Goal: Navigation & Orientation: Find specific page/section

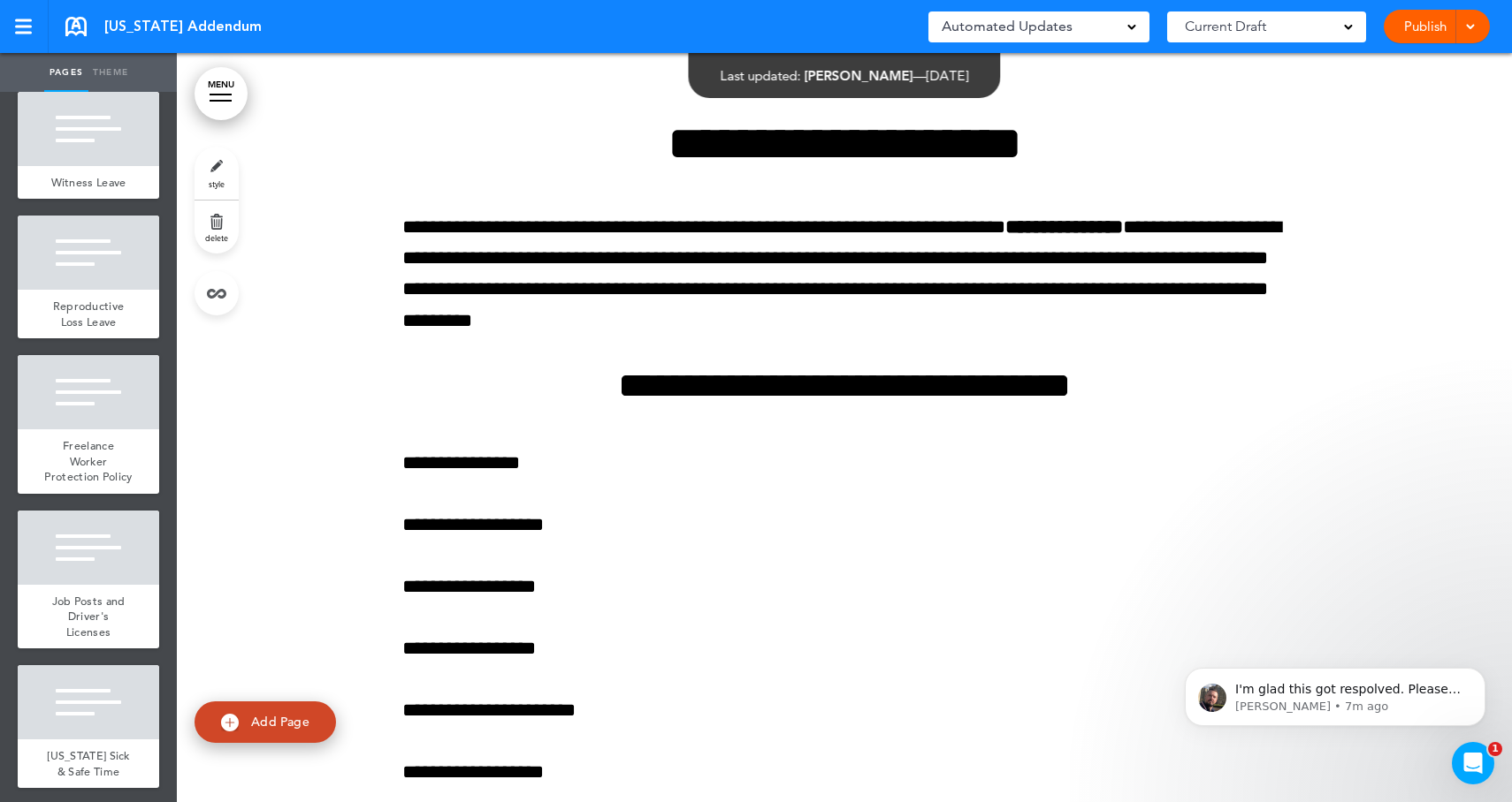
scroll to position [3487, 0]
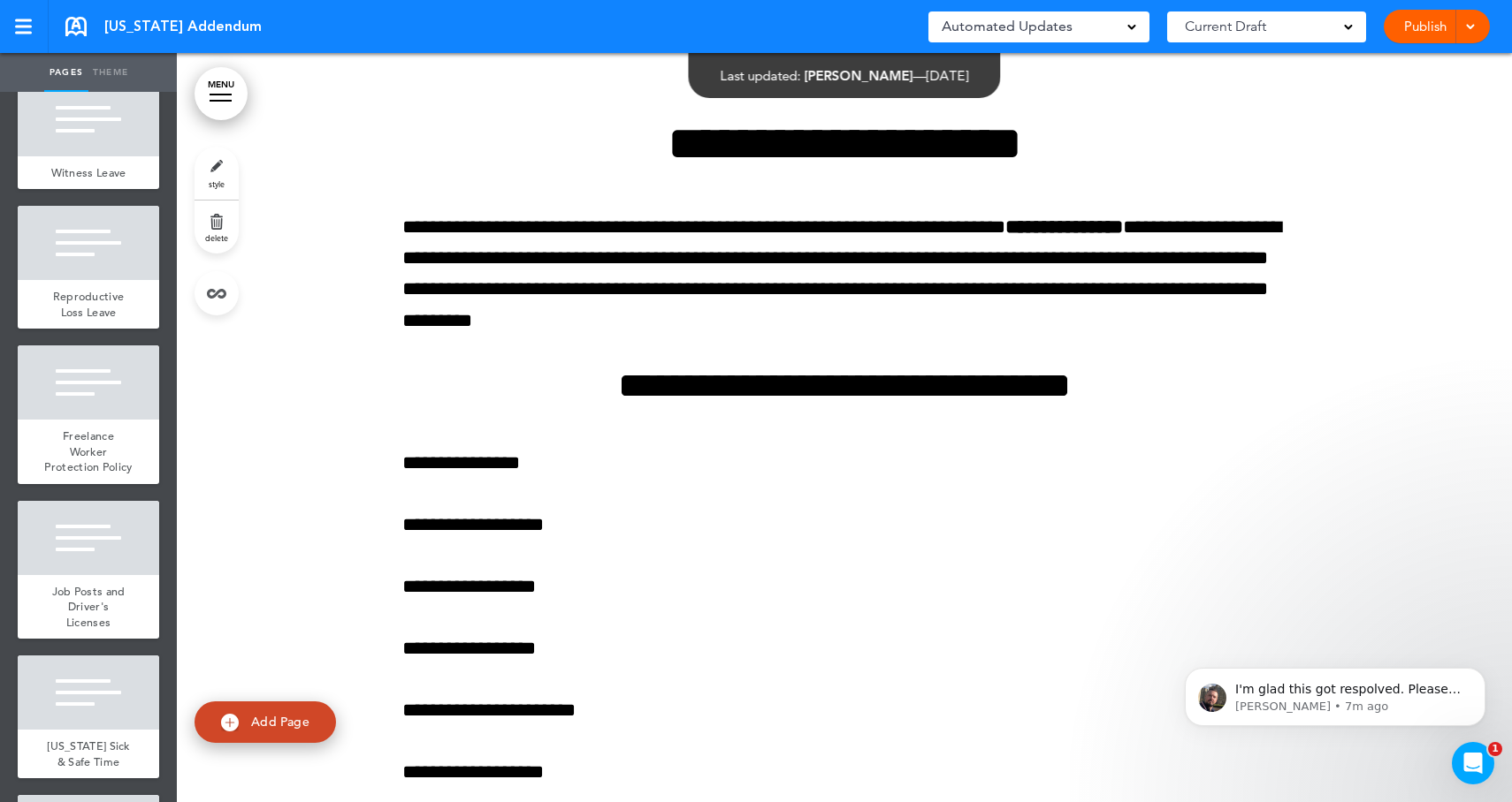
click at [218, 92] on link "MENU" at bounding box center [221, 94] width 53 height 53
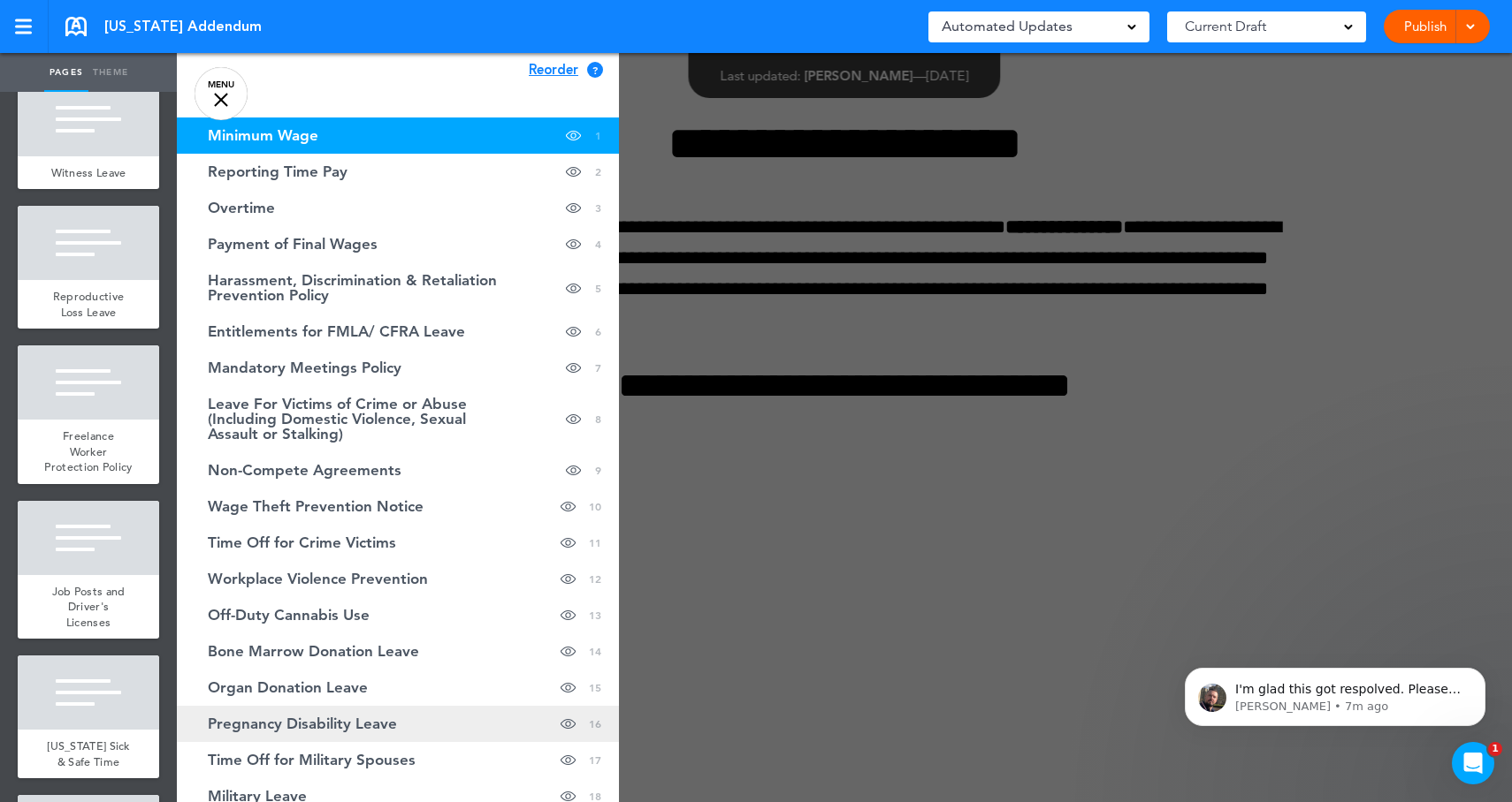
scroll to position [0, 0]
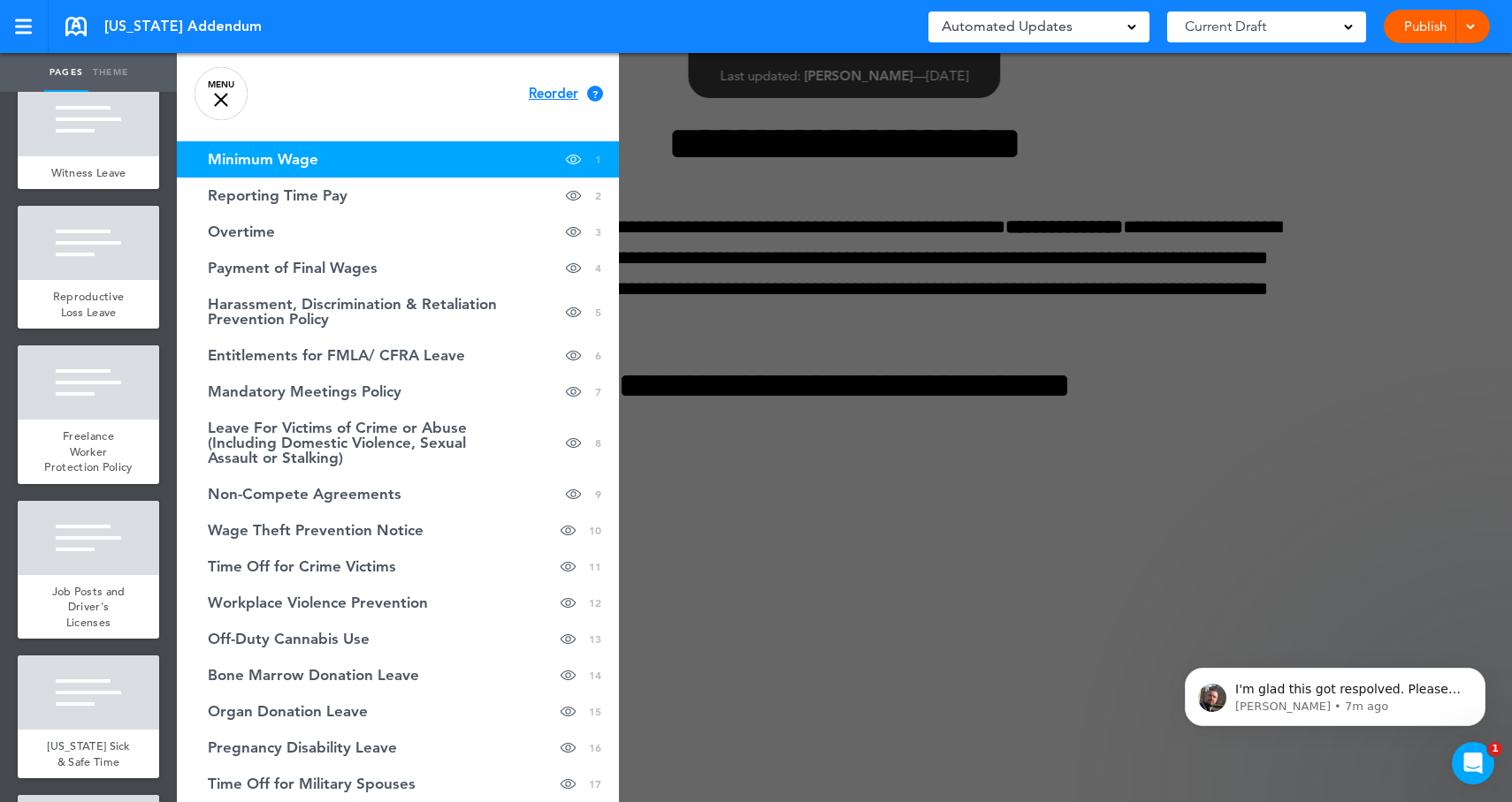
click at [956, 650] on div at bounding box center [932, 401] width 1512 height 802
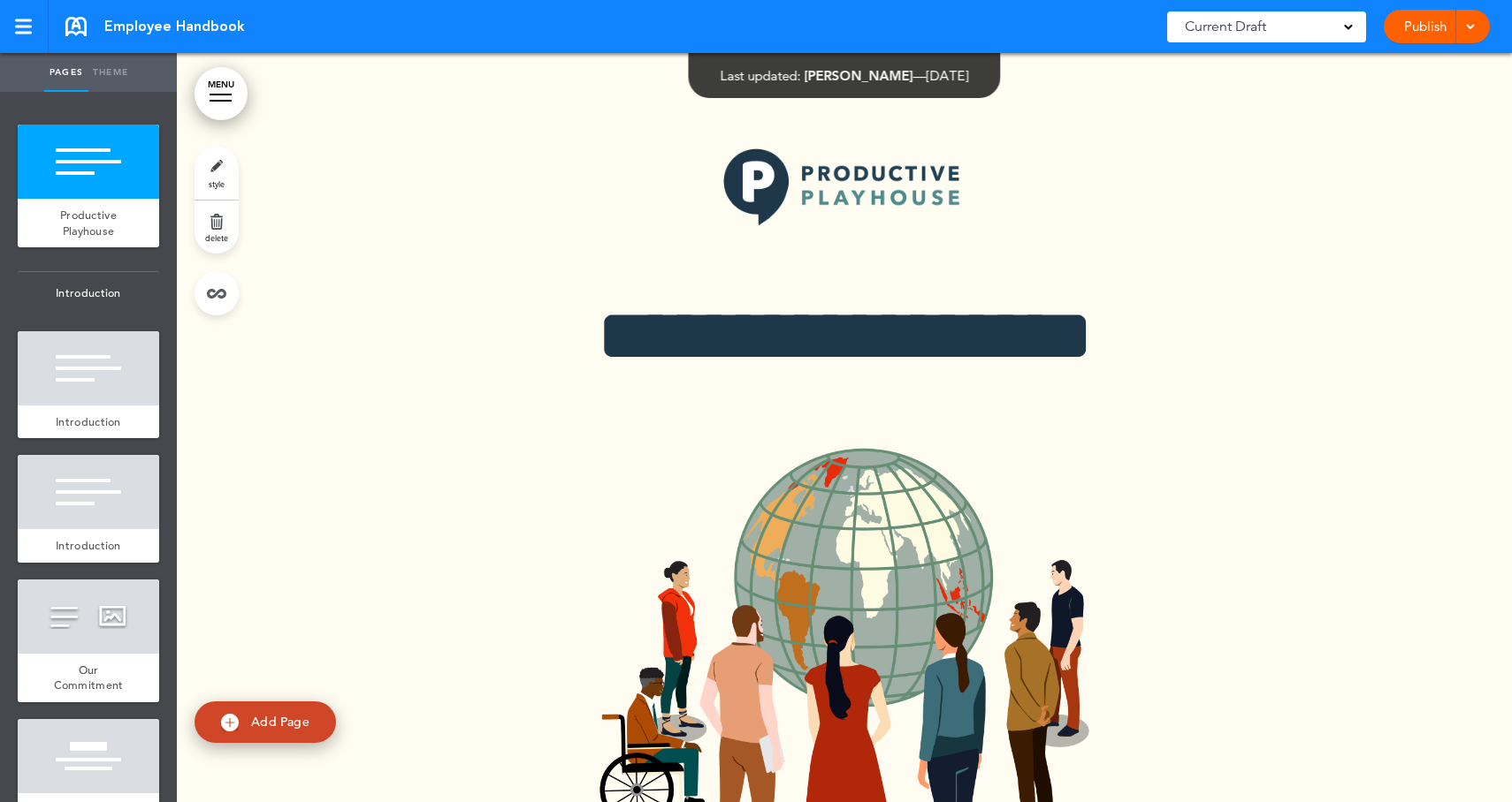
click at [215, 91] on link "MENU" at bounding box center [221, 94] width 53 height 53
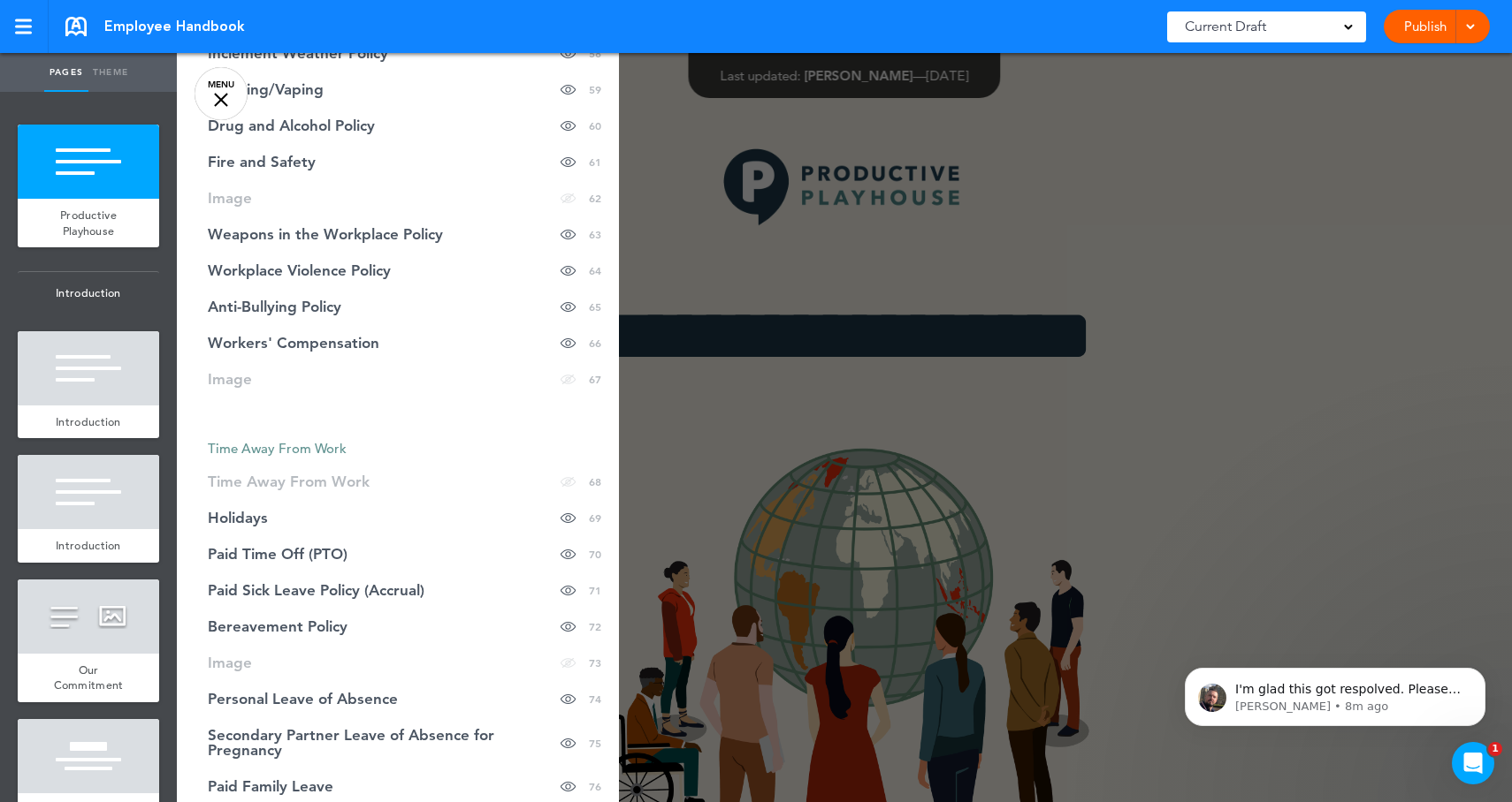
scroll to position [2633, 0]
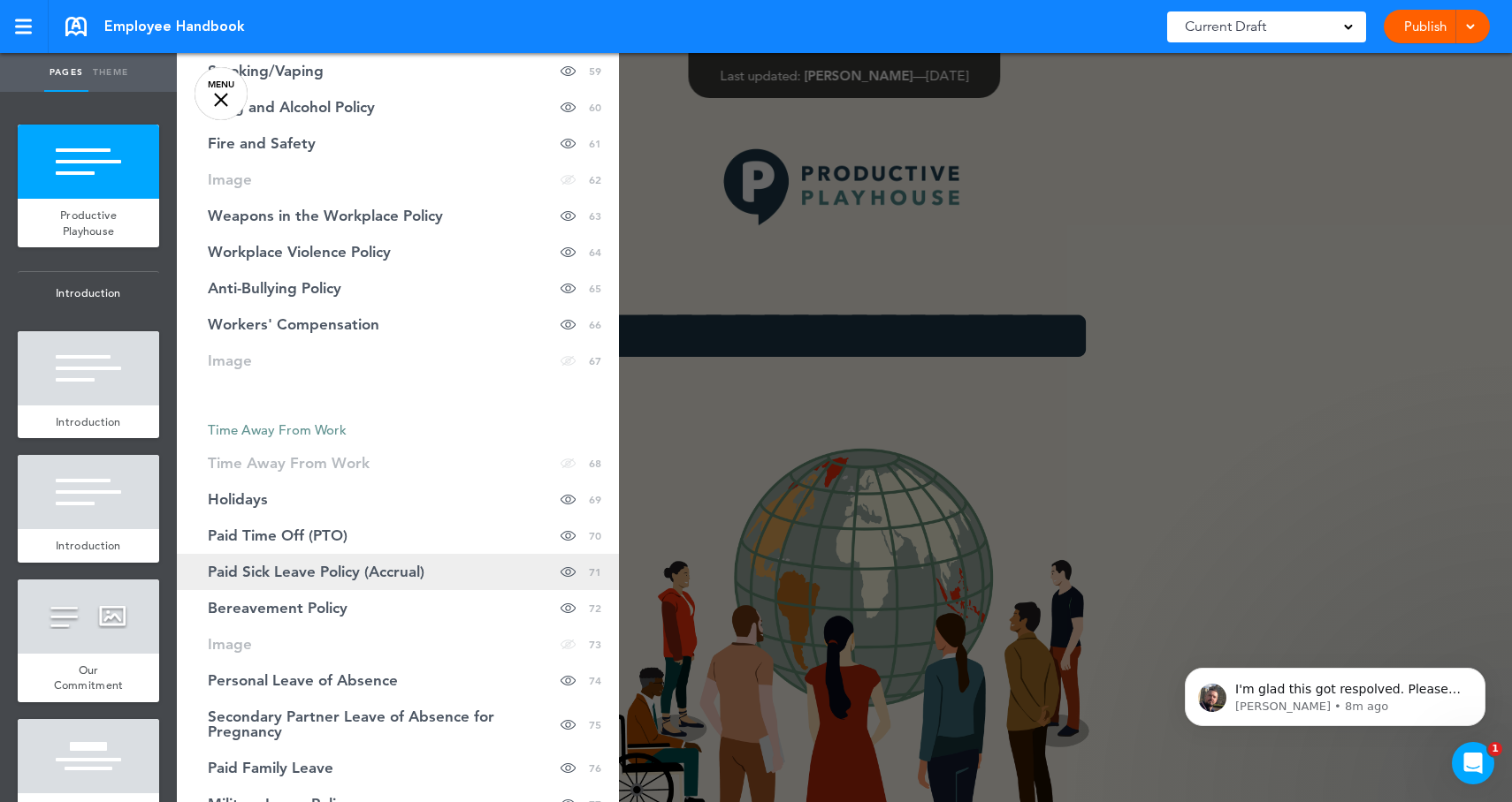
click at [271, 574] on span "Paid Sick Leave Policy (Accrual)" at bounding box center [316, 572] width 216 height 15
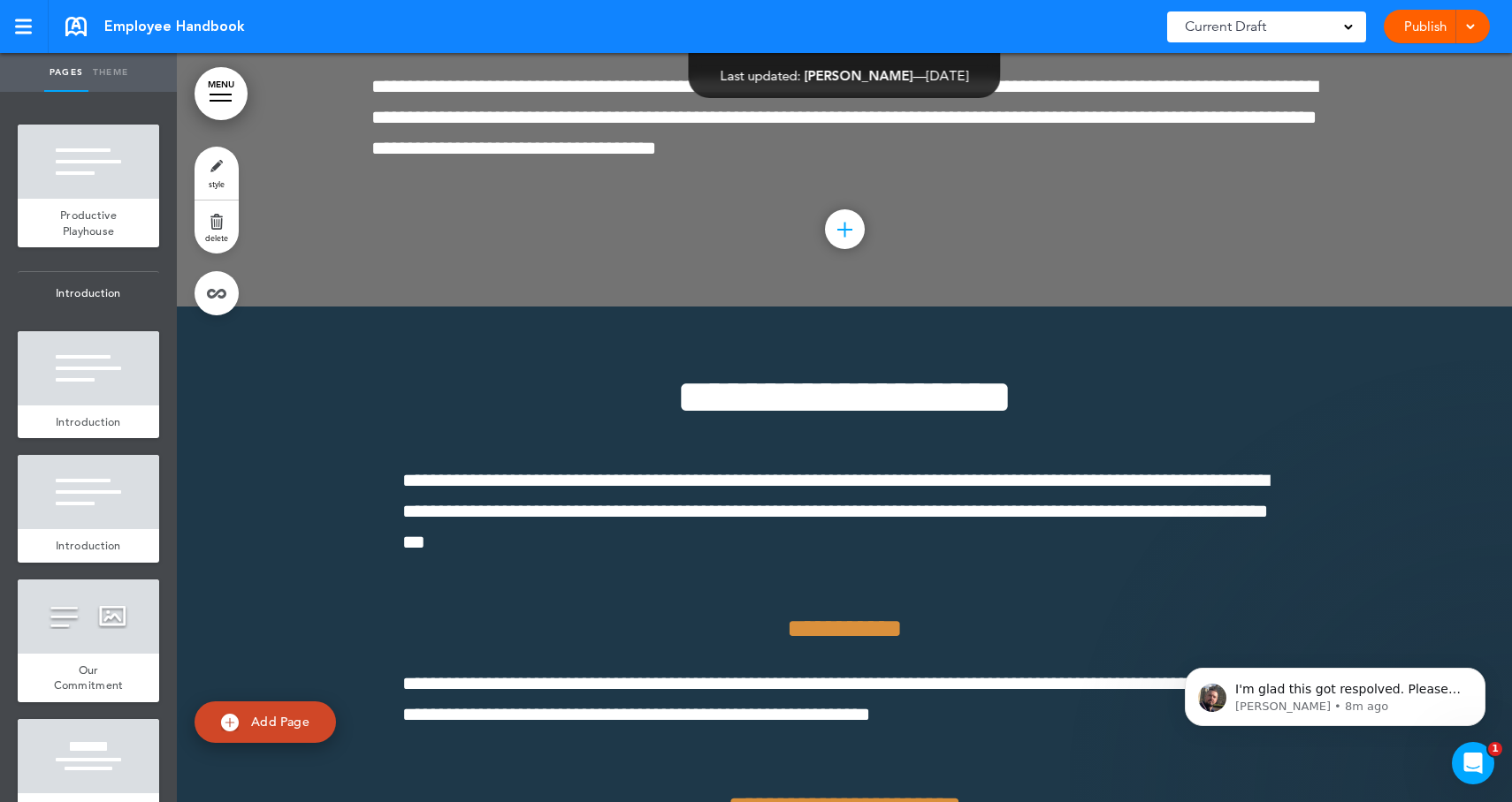
scroll to position [69733, 0]
